Goal: Task Accomplishment & Management: Complete application form

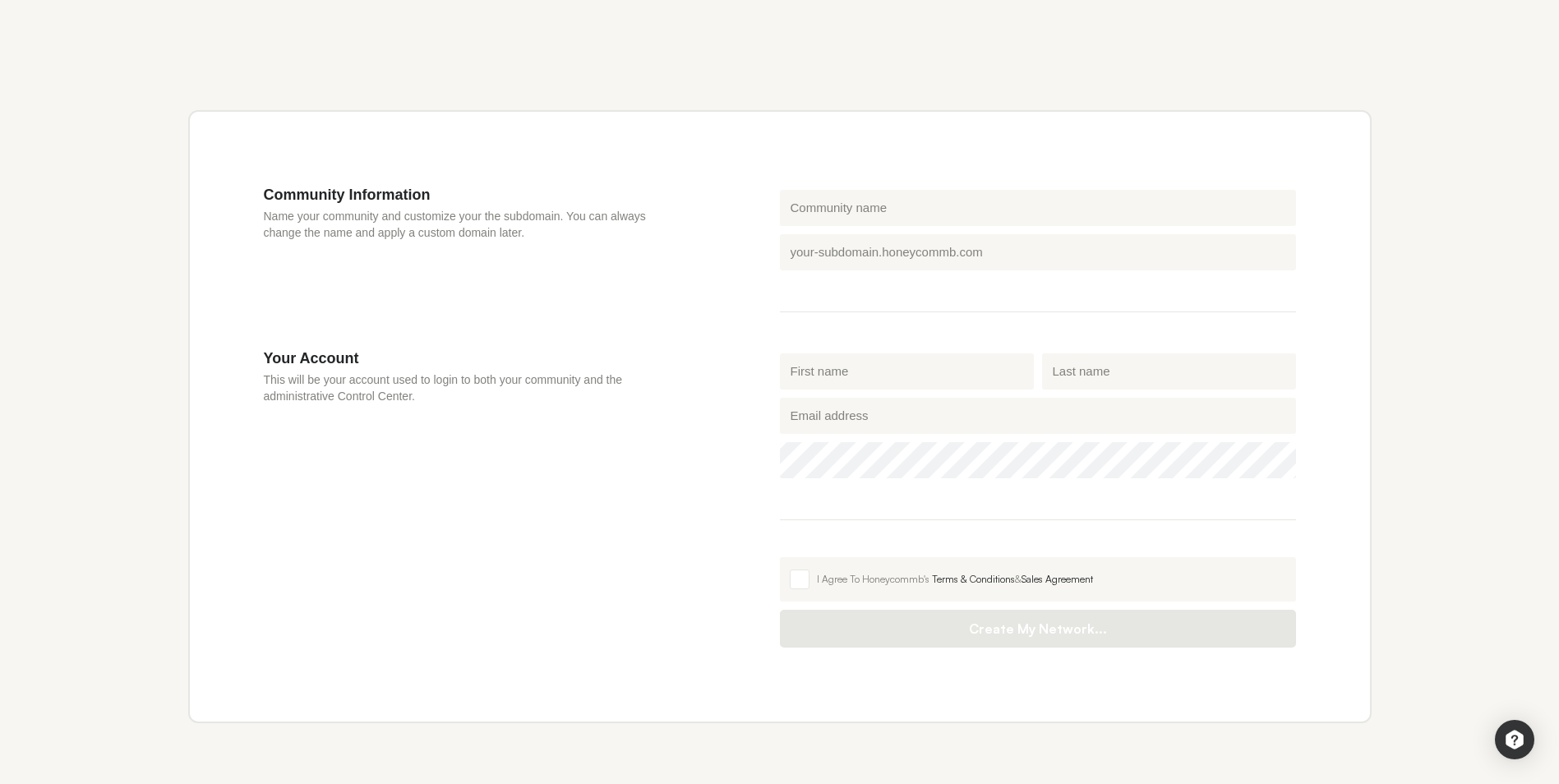
scroll to position [524, 0]
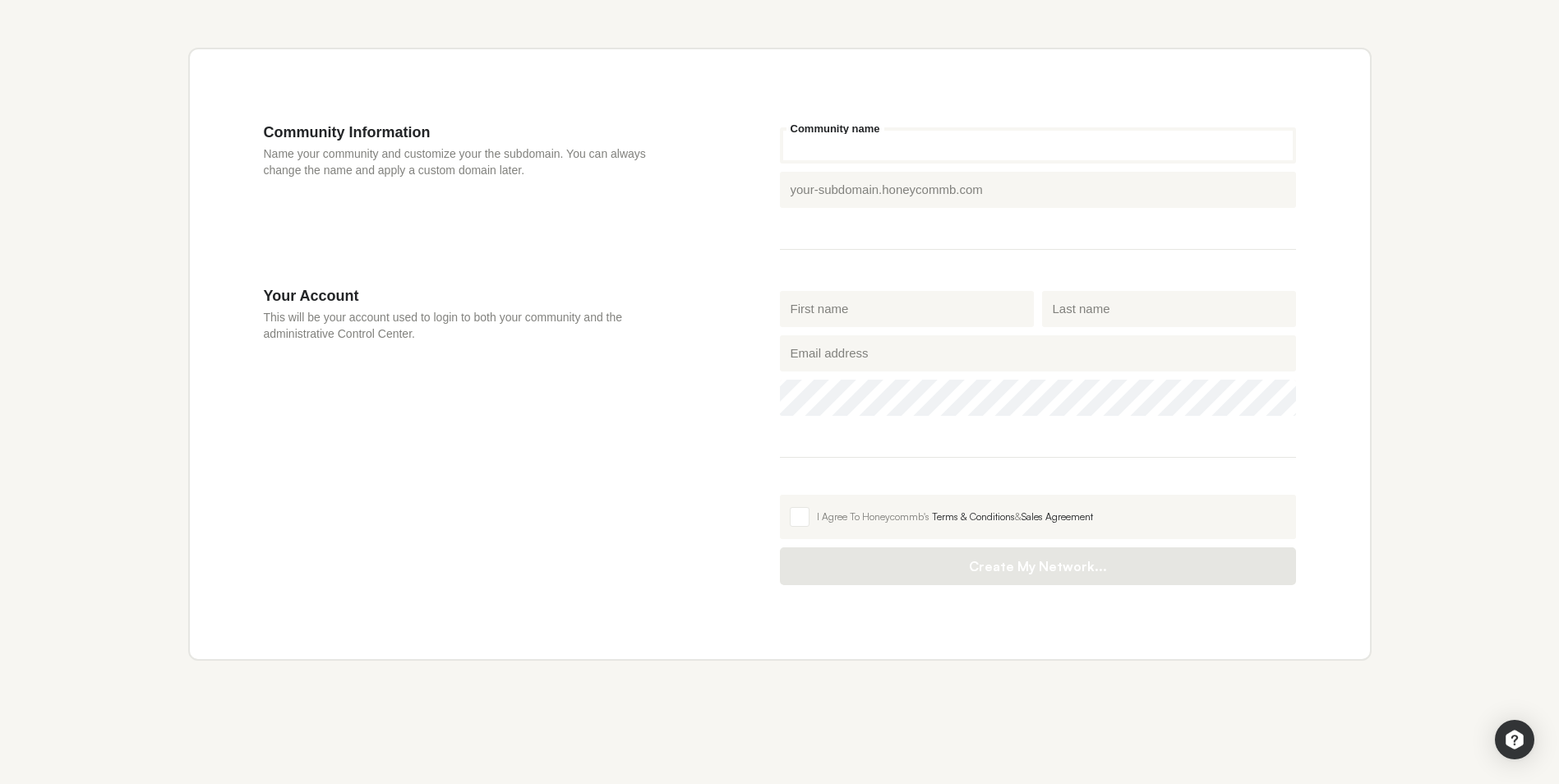
click at [899, 145] on input "Community name" at bounding box center [1038, 145] width 517 height 36
type input "supreme"
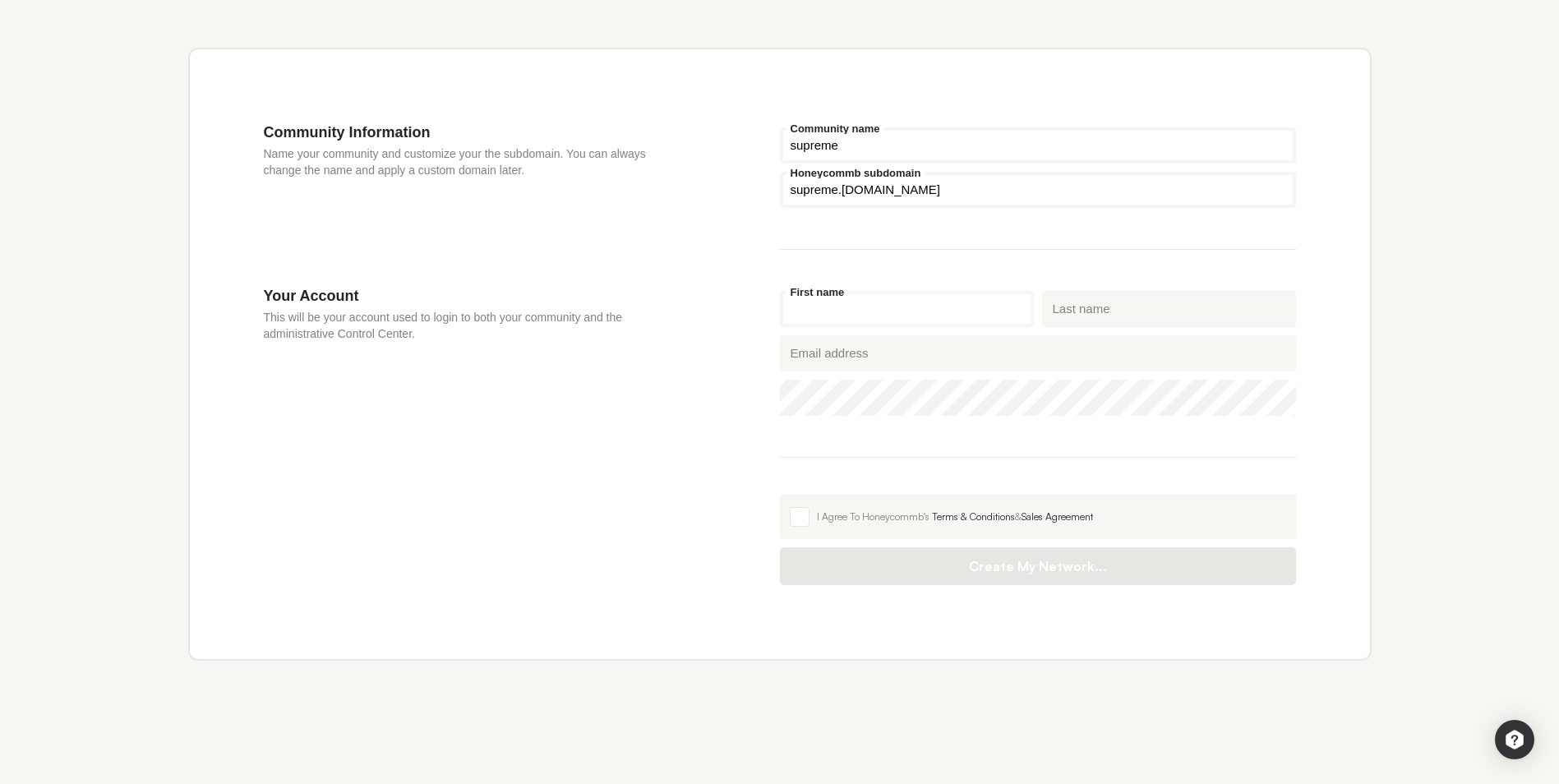
click at [944, 306] on input "First name" at bounding box center [906, 309] width 254 height 36
type input "A"
type input "Supreme"
type input "T"
type input "[PERSON_NAME]"
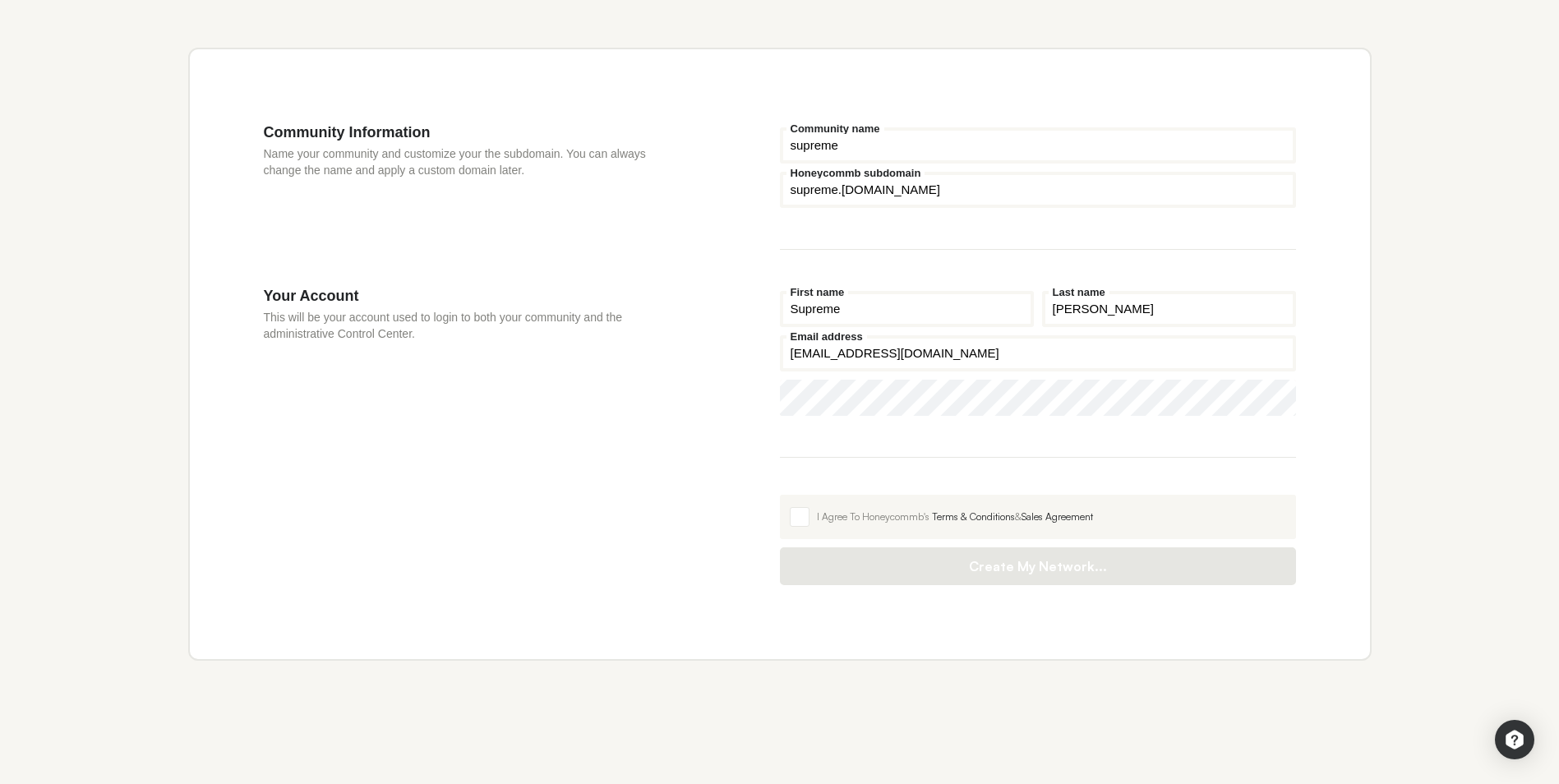
type input "[EMAIL_ADDRESS][DOMAIN_NAME]"
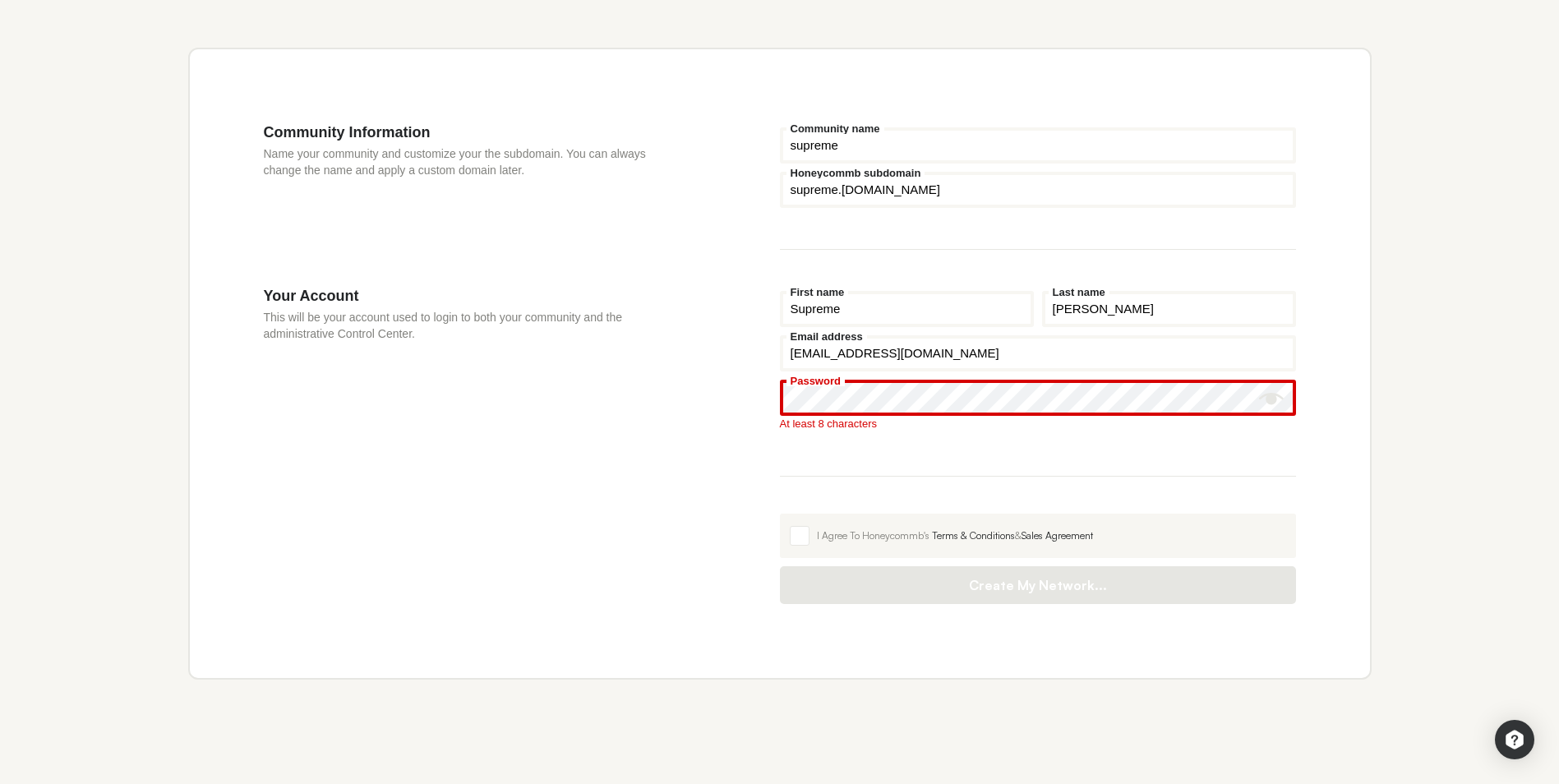
click at [664, 477] on div "Your Account This will be your account used to login to both your community and…" at bounding box center [523, 445] width 517 height 318
click at [612, 404] on section "Your Account This will be your account used to login to both your community and…" at bounding box center [780, 445] width 1032 height 318
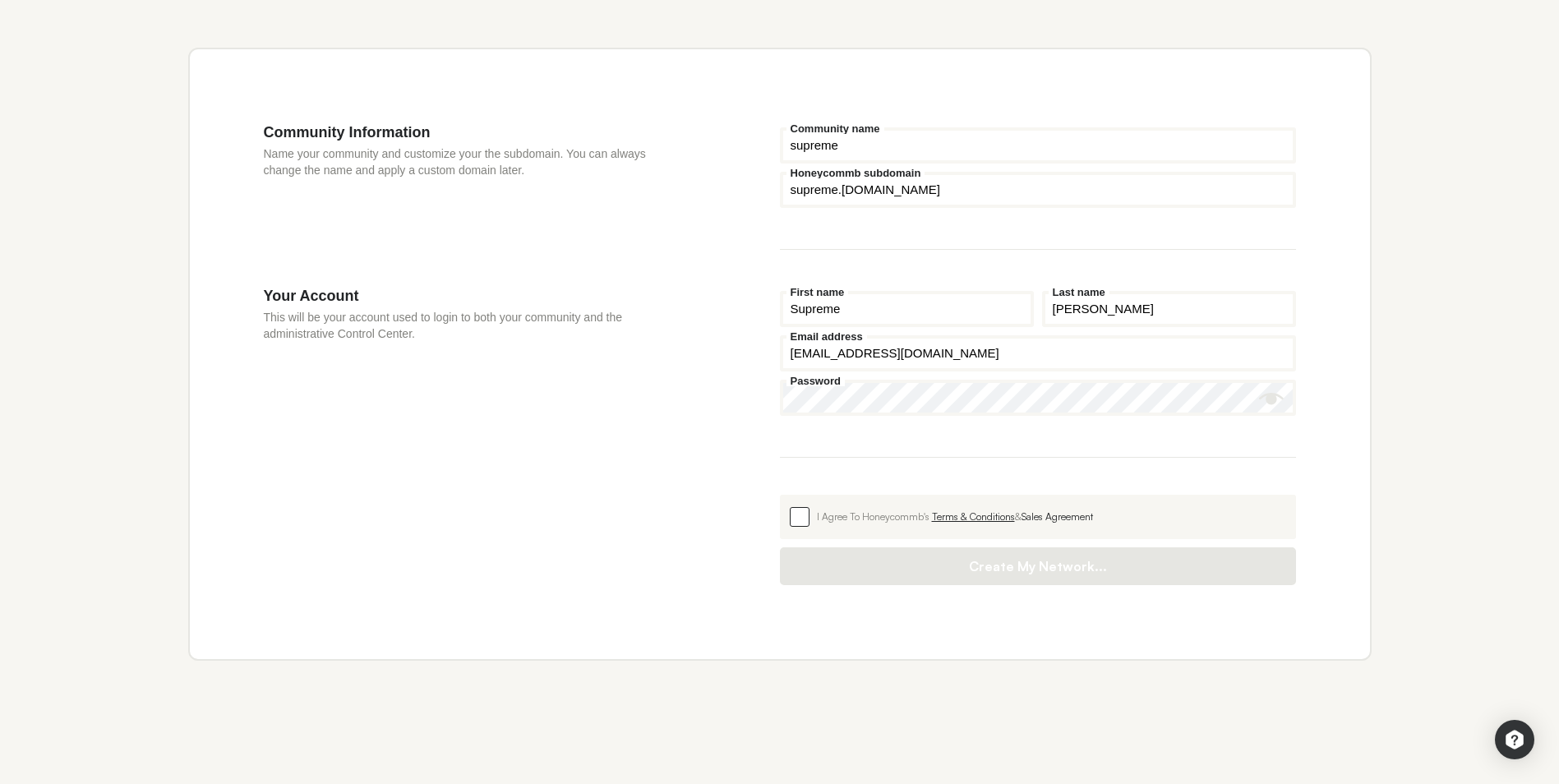
click at [987, 519] on link "Terms & Conditions" at bounding box center [974, 516] width 83 height 12
click at [1055, 520] on link "Sales Agreement" at bounding box center [1057, 516] width 71 height 12
click at [804, 522] on span at bounding box center [800, 516] width 20 height 20
click at [780, 495] on input "I Agree To Honeycommb's Terms & Conditions & Sales Agreement" at bounding box center [780, 495] width 0 height 0
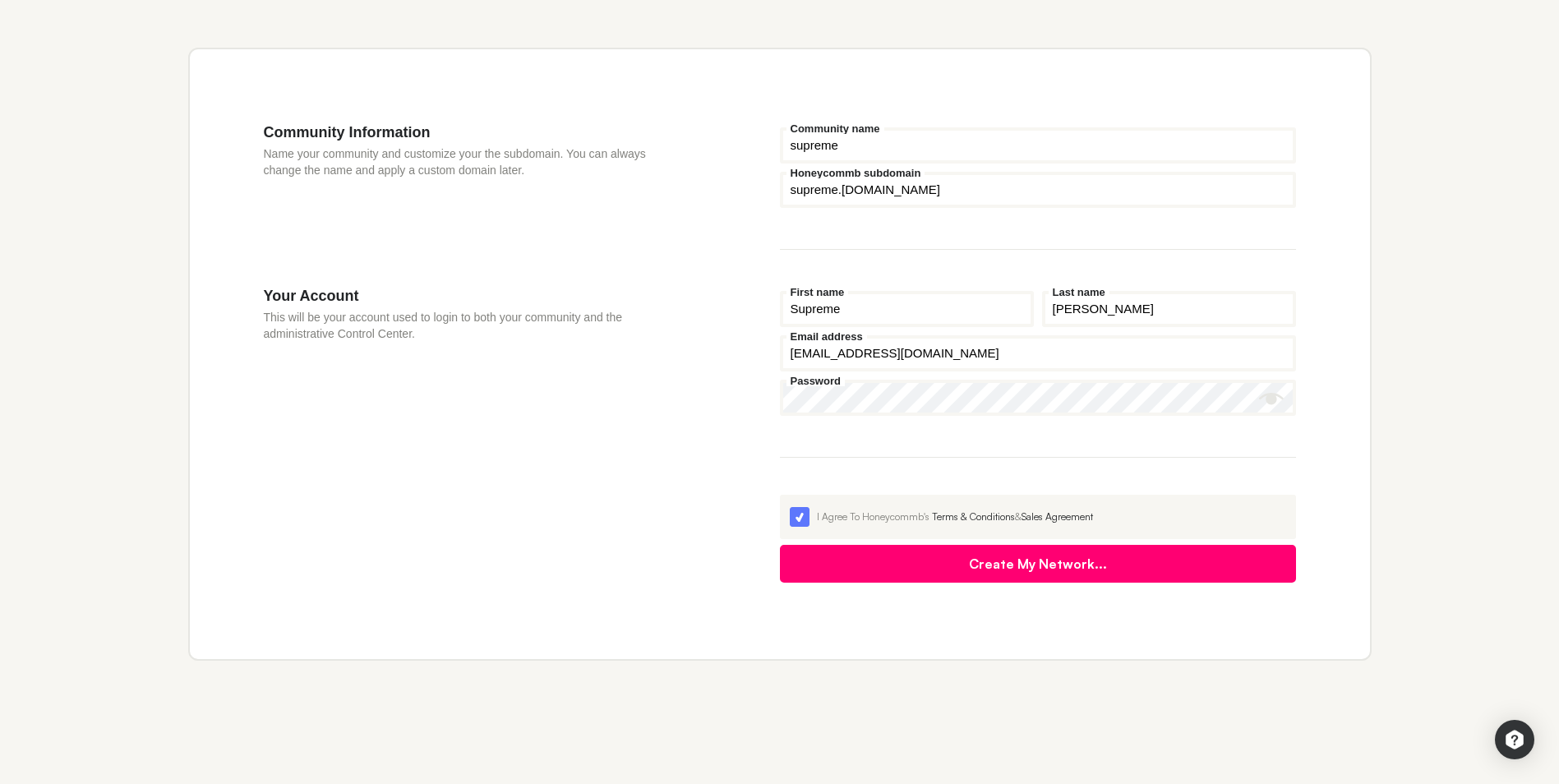
click at [1067, 565] on button "Create My Network..." at bounding box center [1038, 564] width 517 height 38
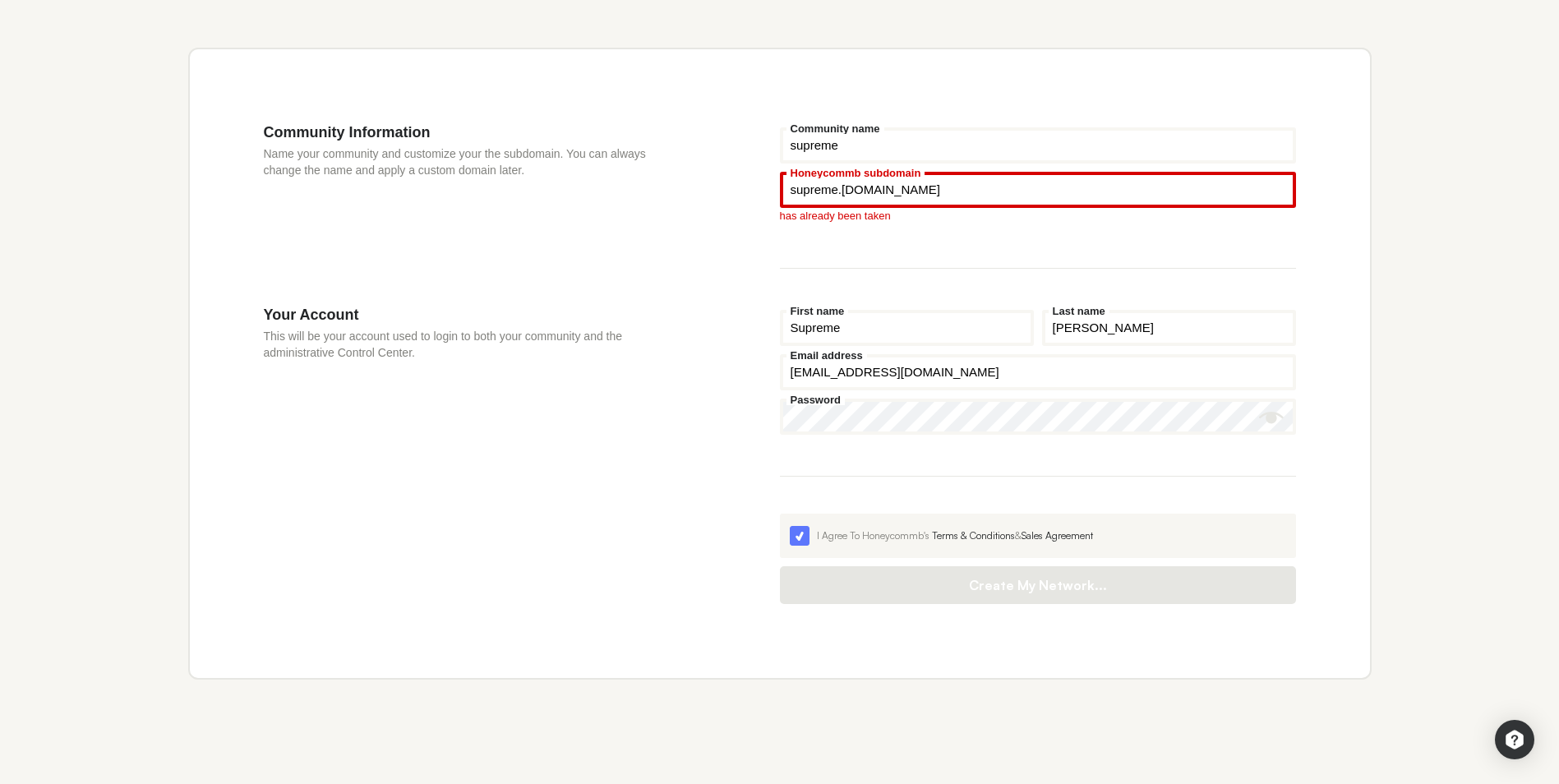
click at [836, 188] on input "Honeycommb subdomain" at bounding box center [1038, 190] width 517 height 36
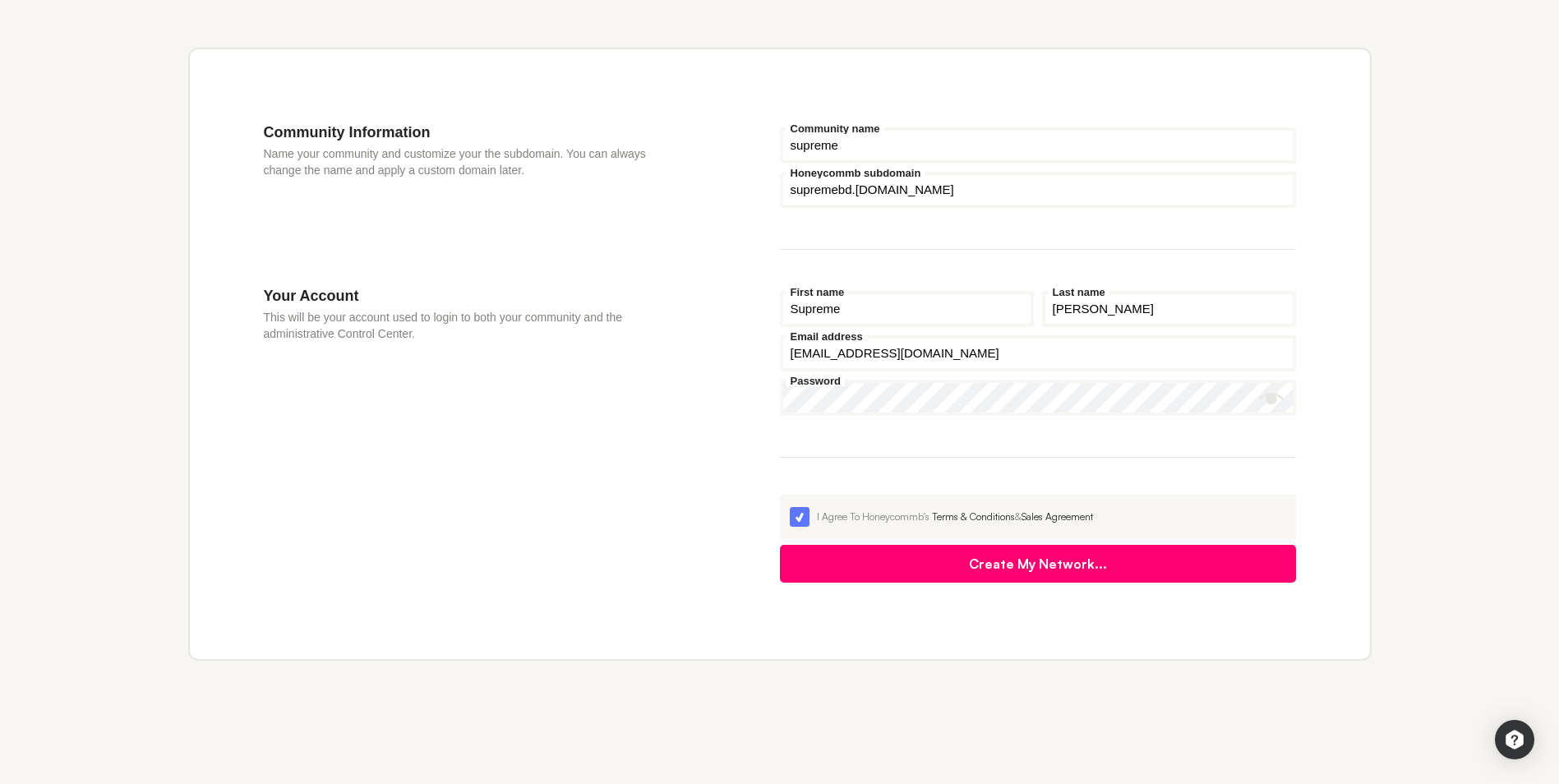
type input "supremebd"
click at [1037, 559] on button "Create My Network..." at bounding box center [1038, 564] width 517 height 38
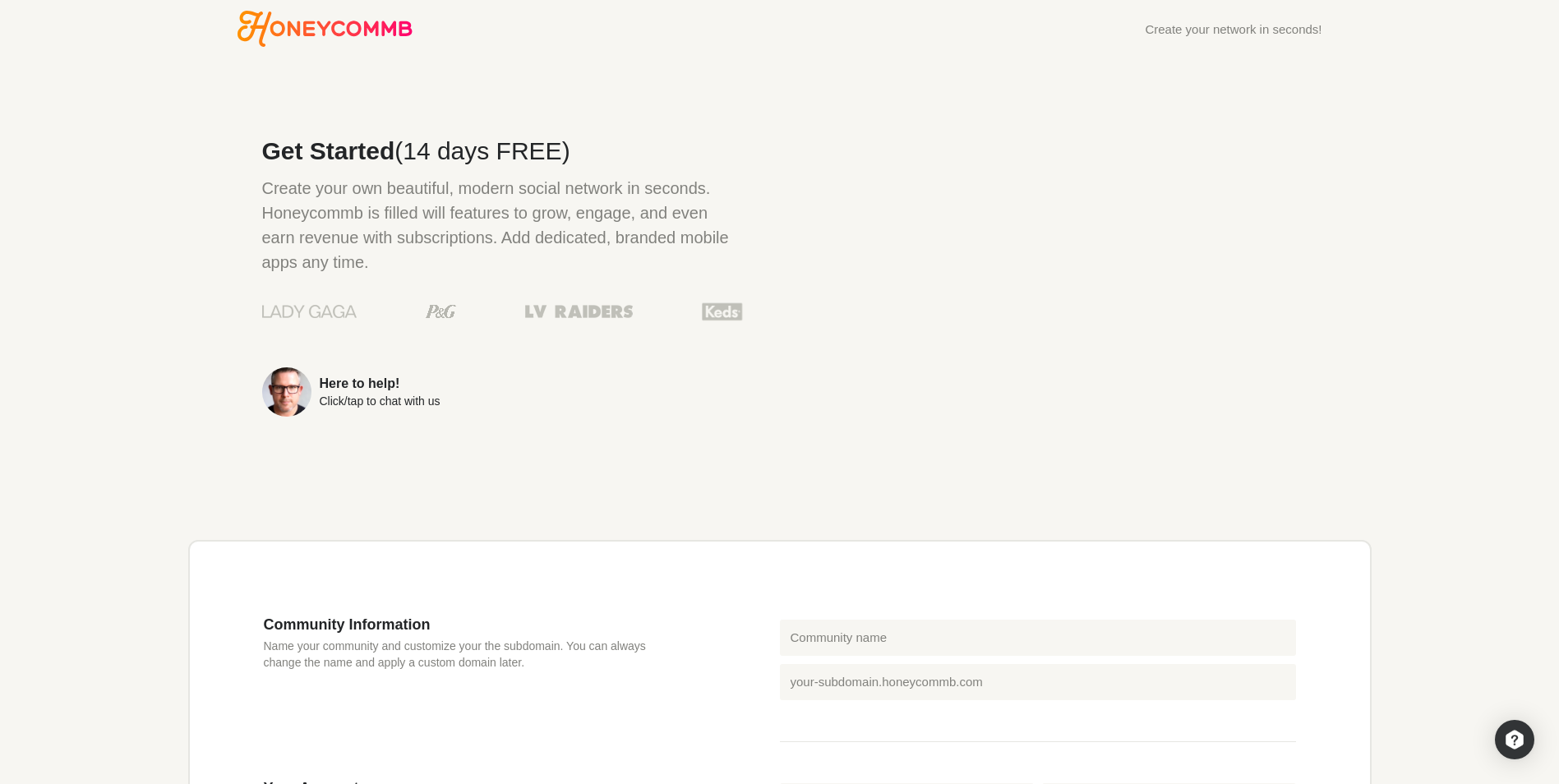
scroll to position [274, 0]
